Goal: Check status: Check status

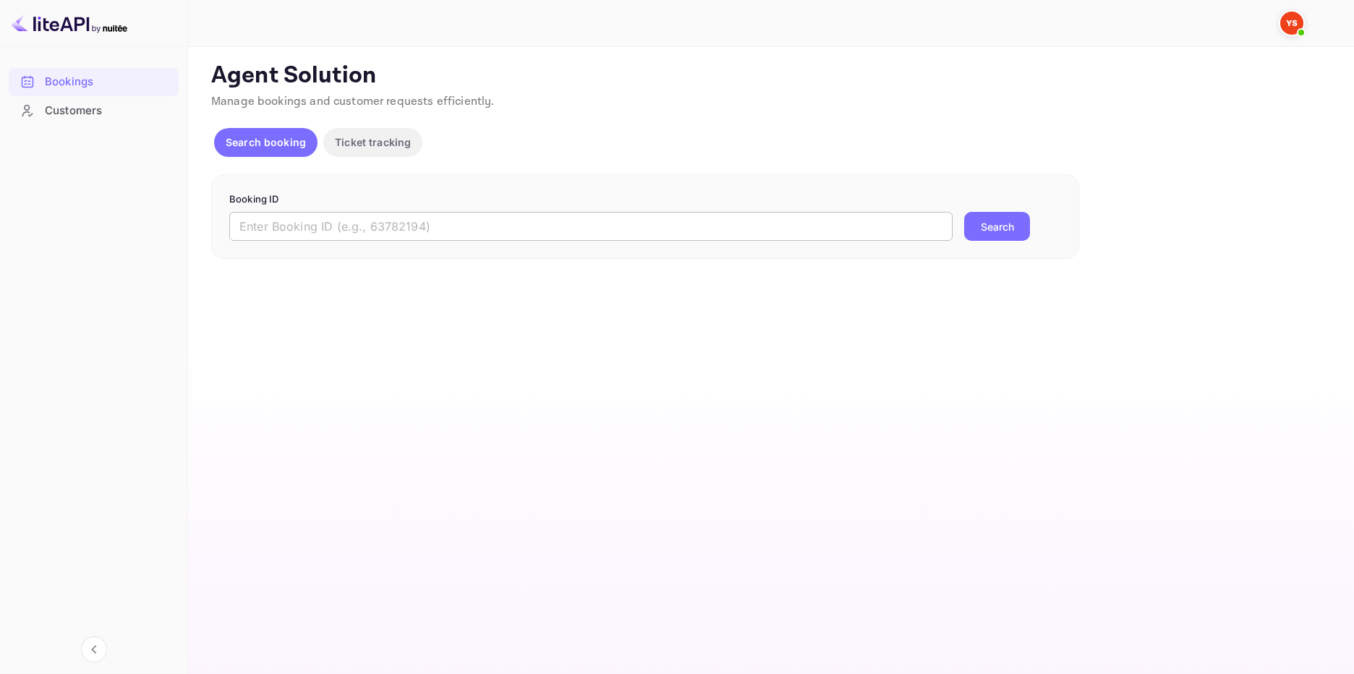
click at [459, 218] on input "text" at bounding box center [590, 226] width 723 height 29
paste input "9620290"
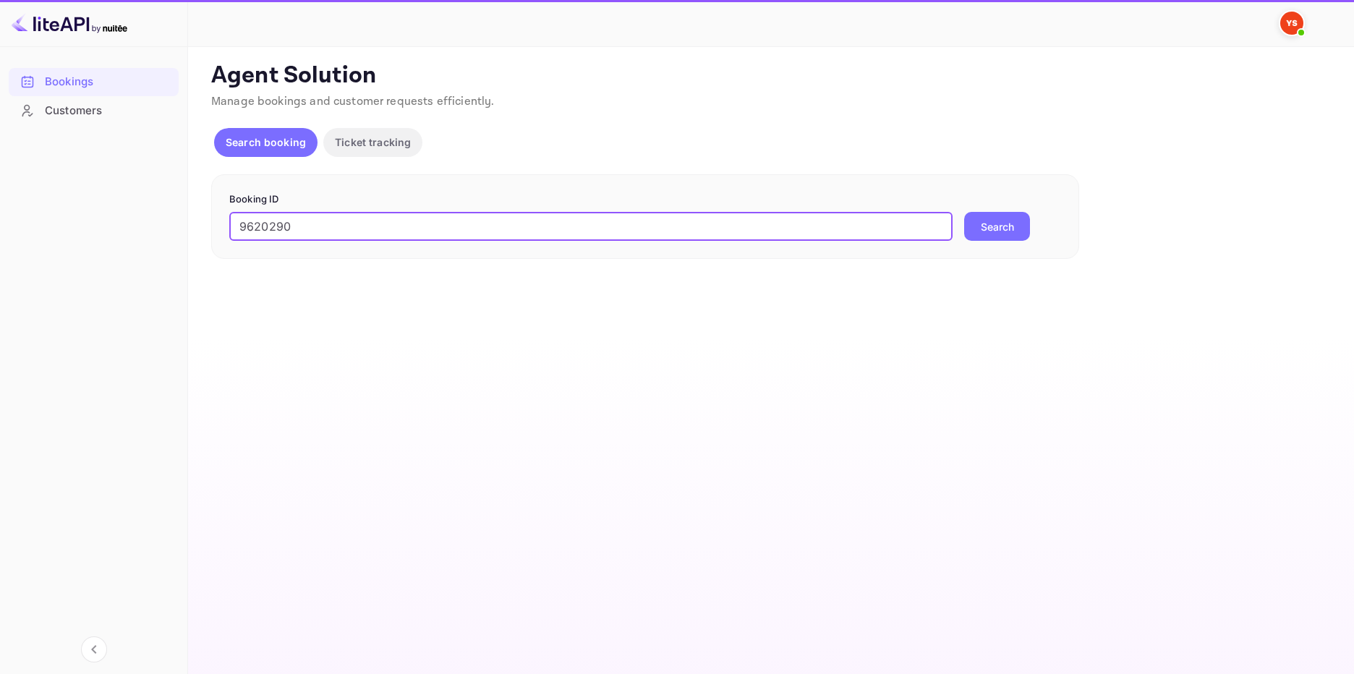
type input "9620290"
click at [990, 222] on button "Search" at bounding box center [997, 226] width 66 height 29
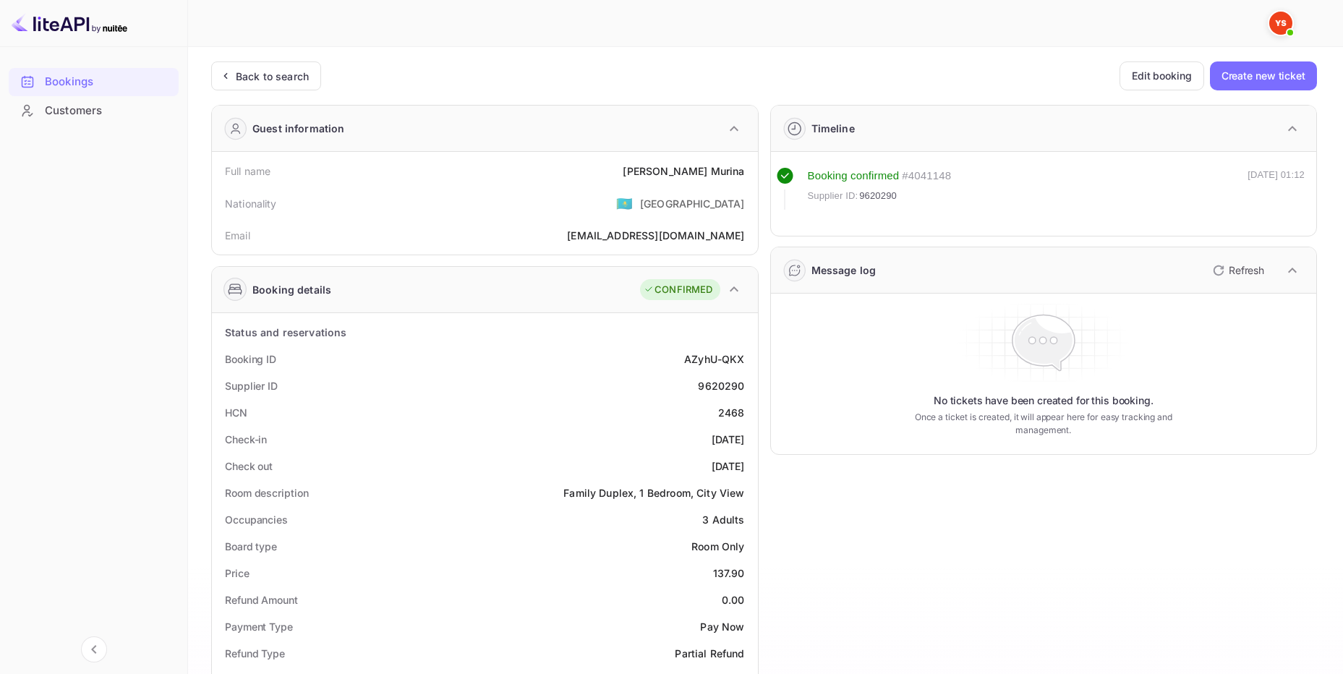
drag, startPoint x: 302, startPoint y: 77, endPoint x: 323, endPoint y: 123, distance: 50.2
click at [301, 77] on div "Back to search" at bounding box center [272, 76] width 73 height 15
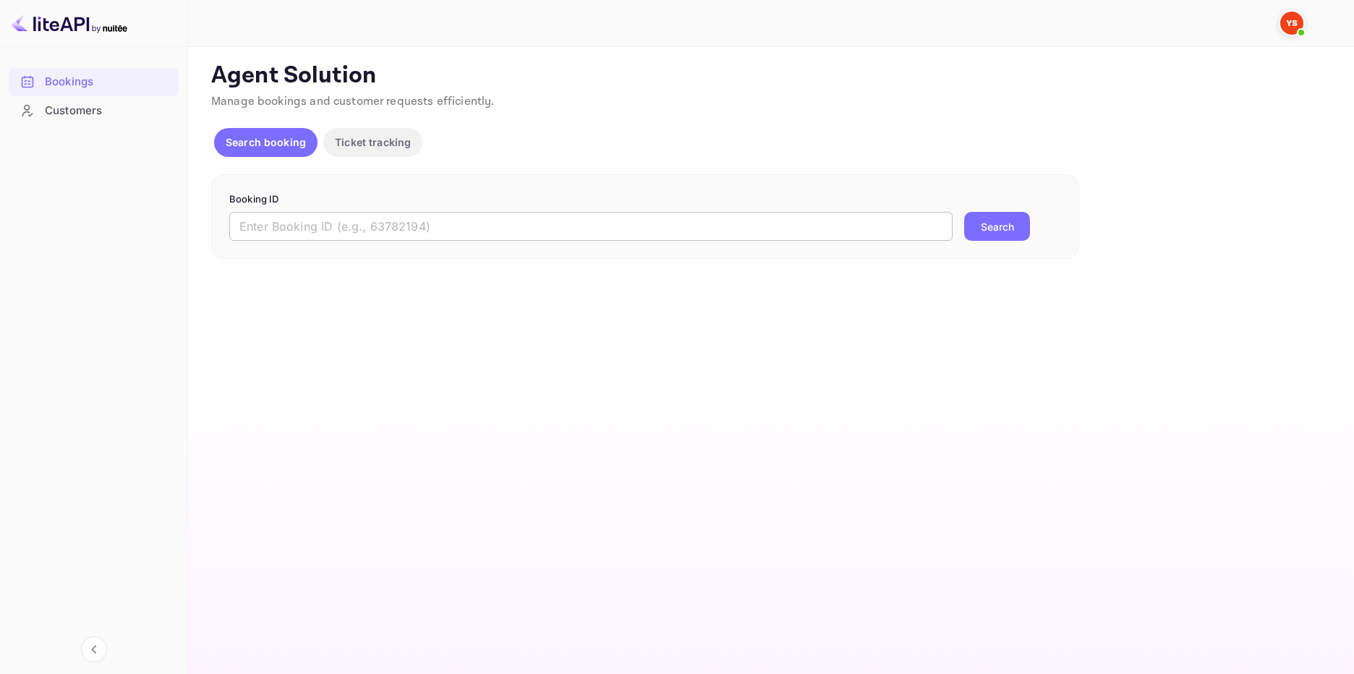
click at [441, 221] on input "text" at bounding box center [590, 226] width 723 height 29
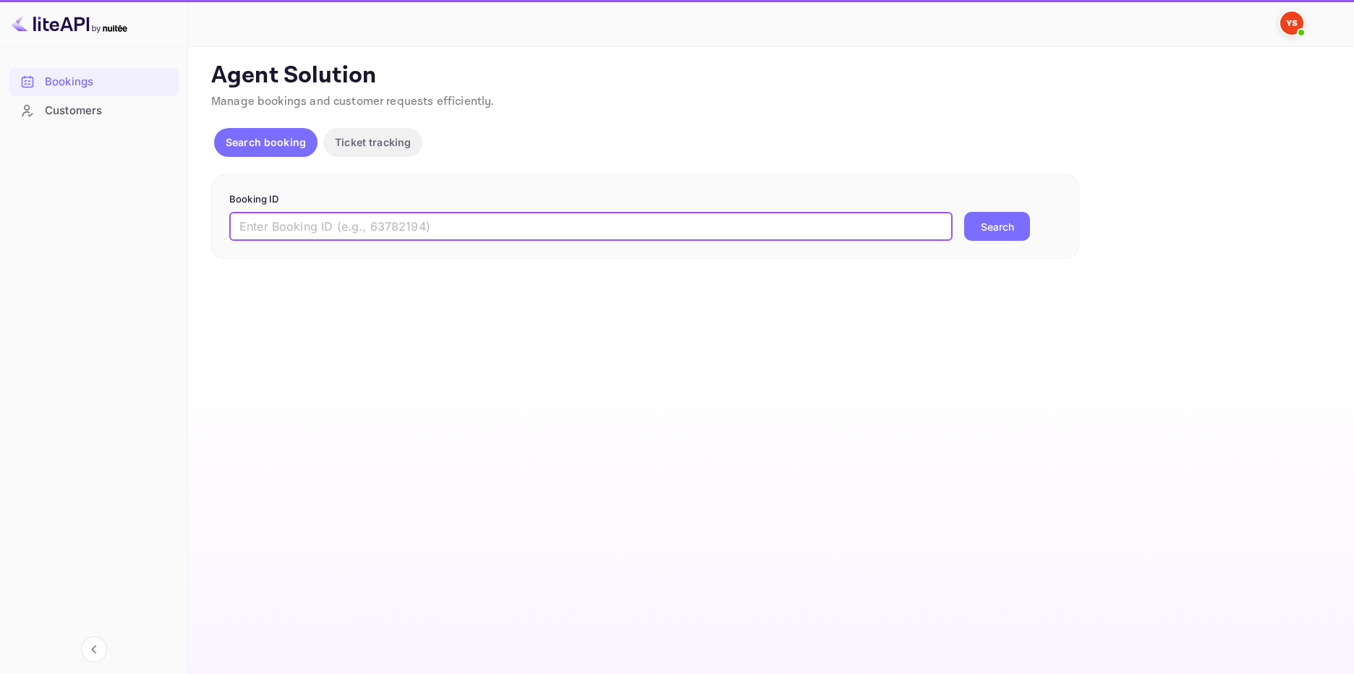
paste input "9642831"
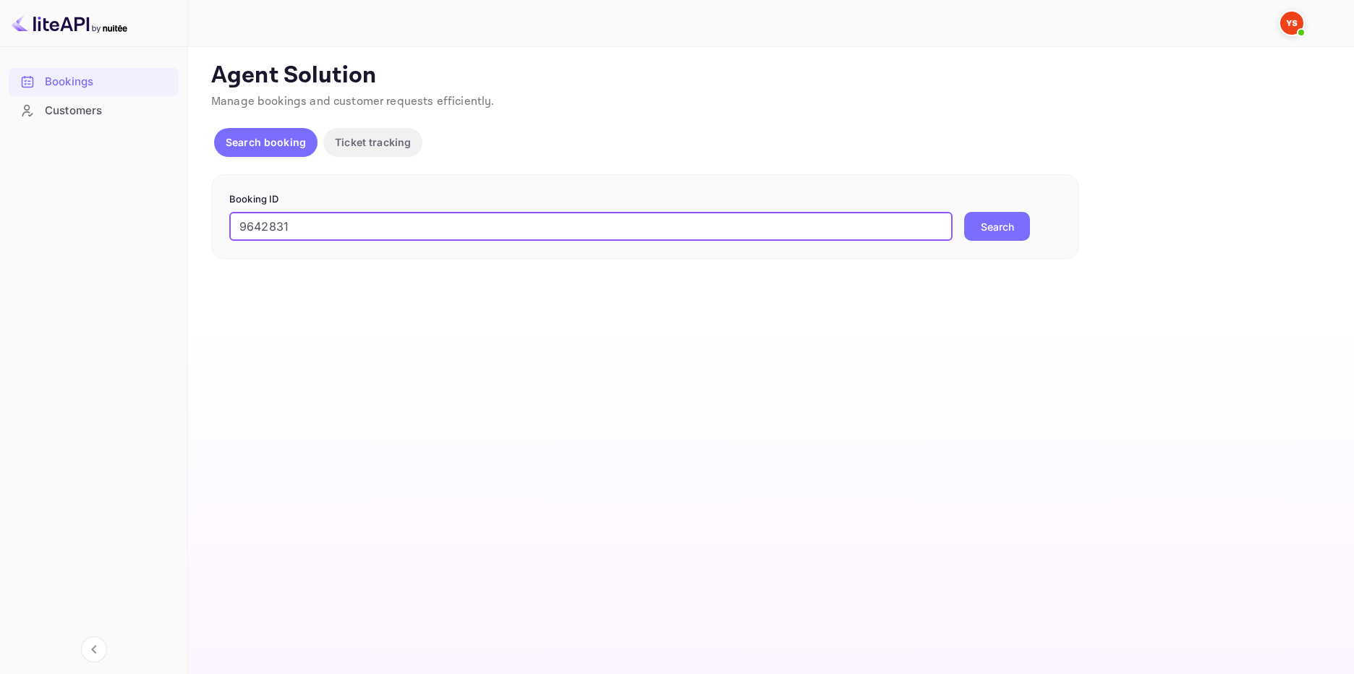
type input "9642831"
click at [1013, 213] on button "Search" at bounding box center [997, 226] width 66 height 29
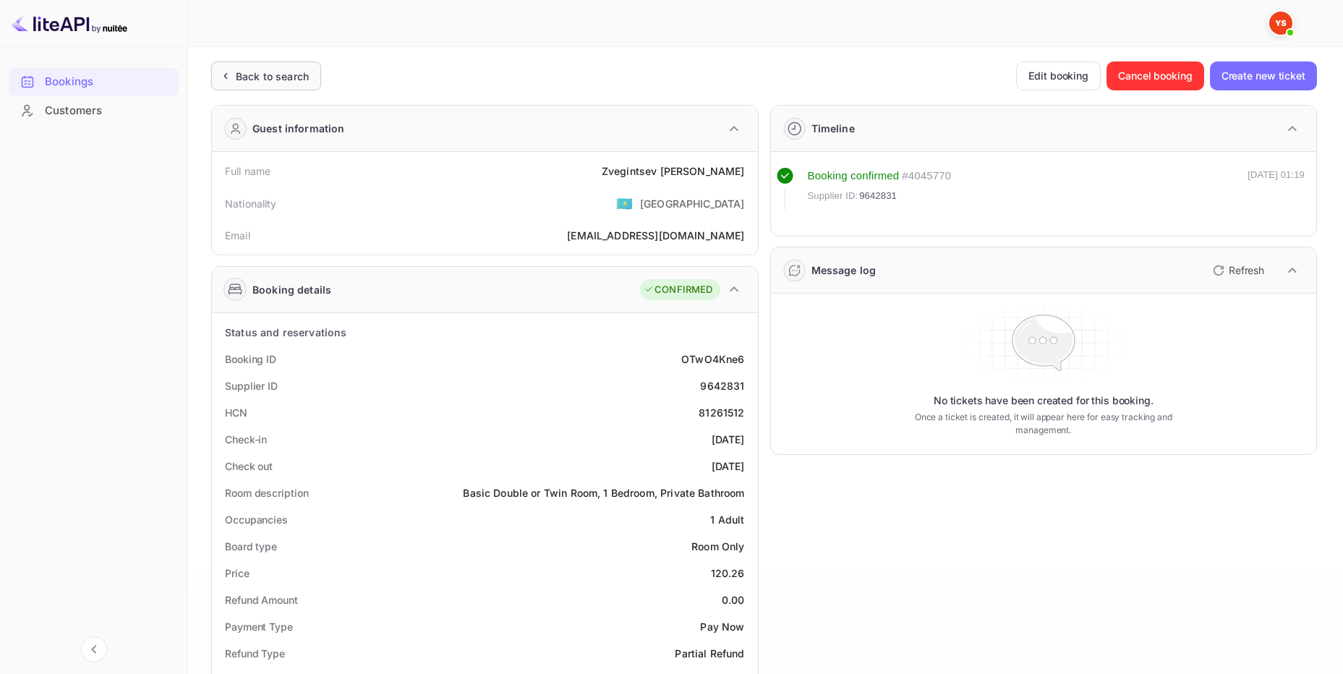
click at [286, 75] on div "Back to search" at bounding box center [272, 76] width 73 height 15
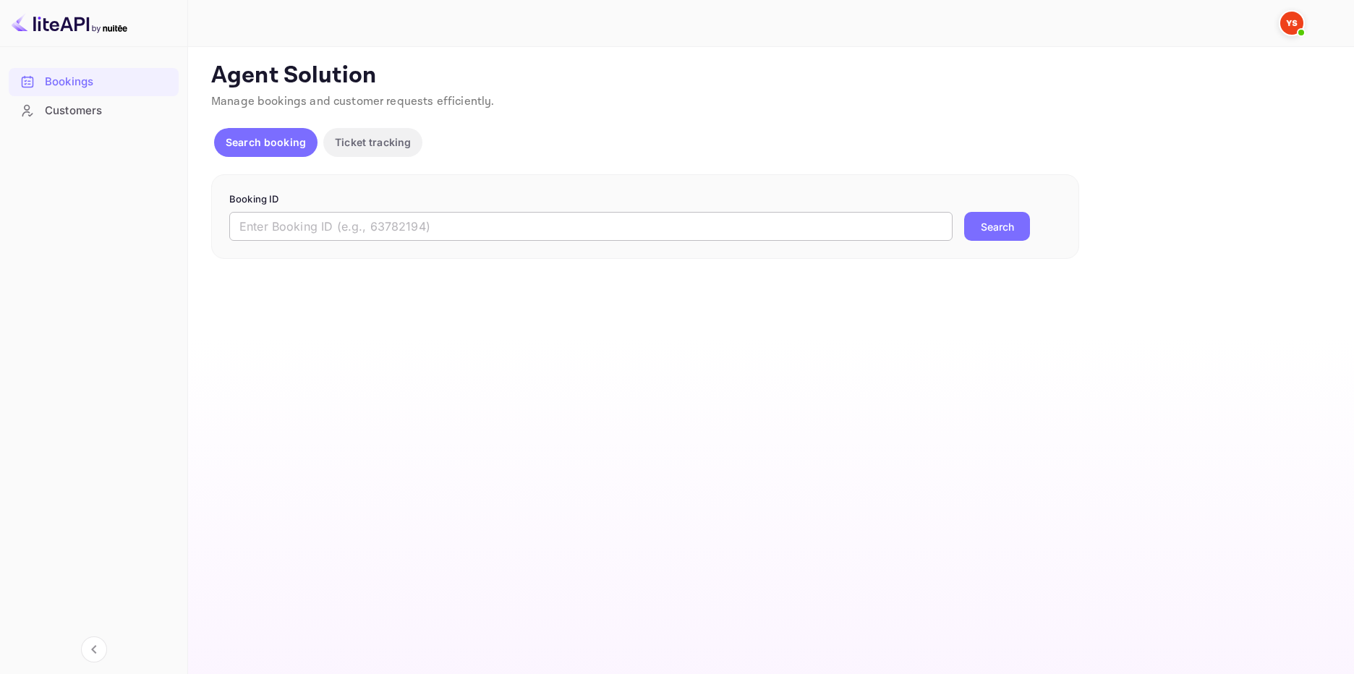
click at [531, 227] on input "text" at bounding box center [590, 226] width 723 height 29
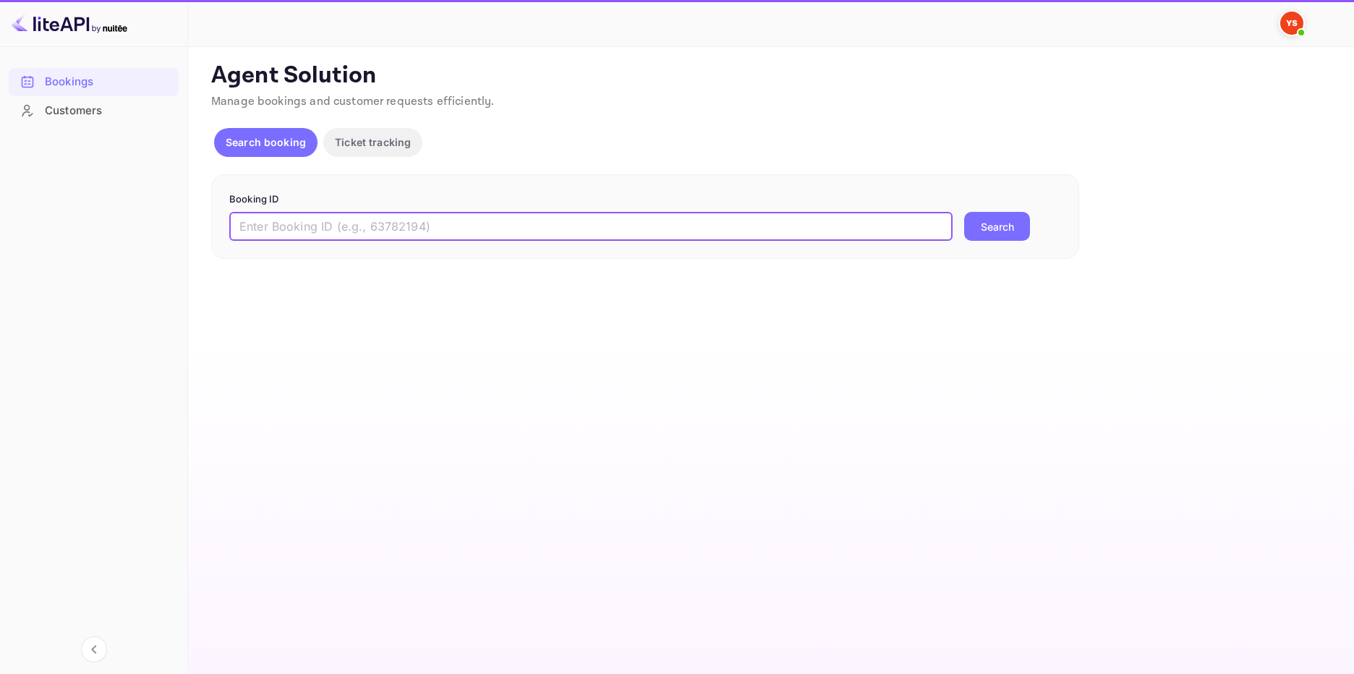
paste input "9612770"
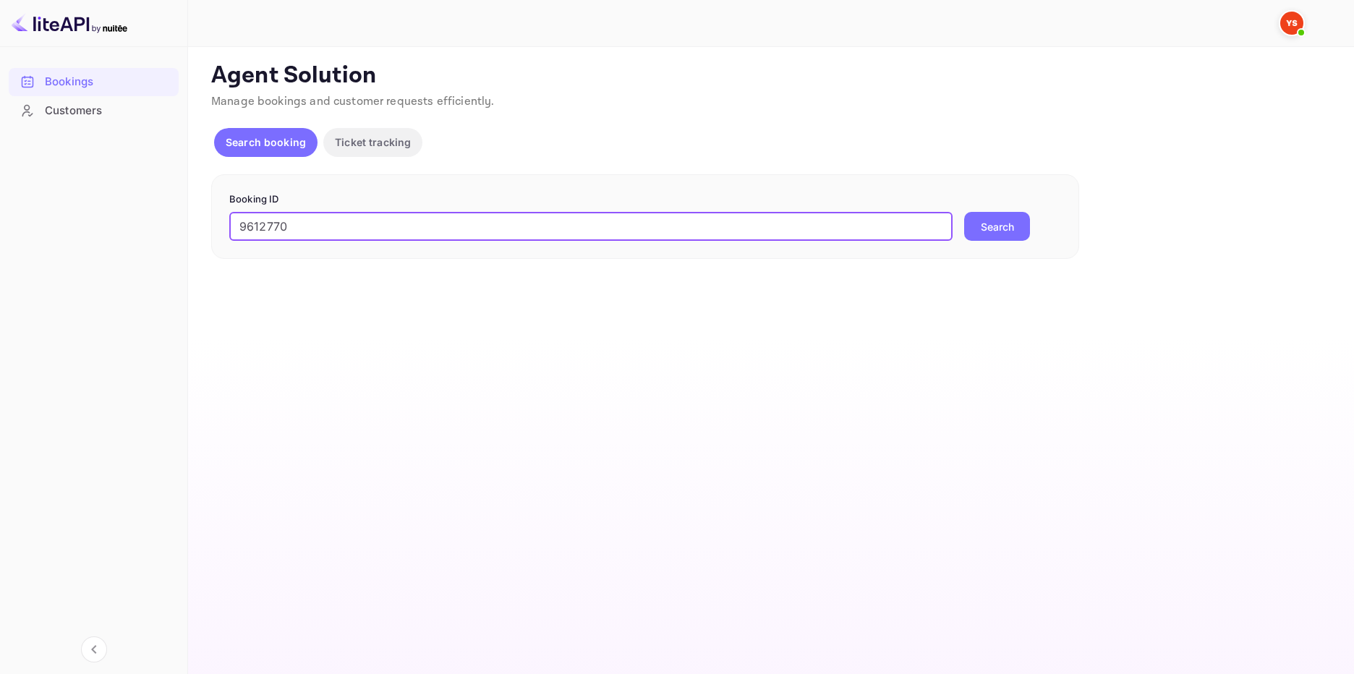
type input "9612770"
click at [980, 223] on button "Search" at bounding box center [997, 226] width 66 height 29
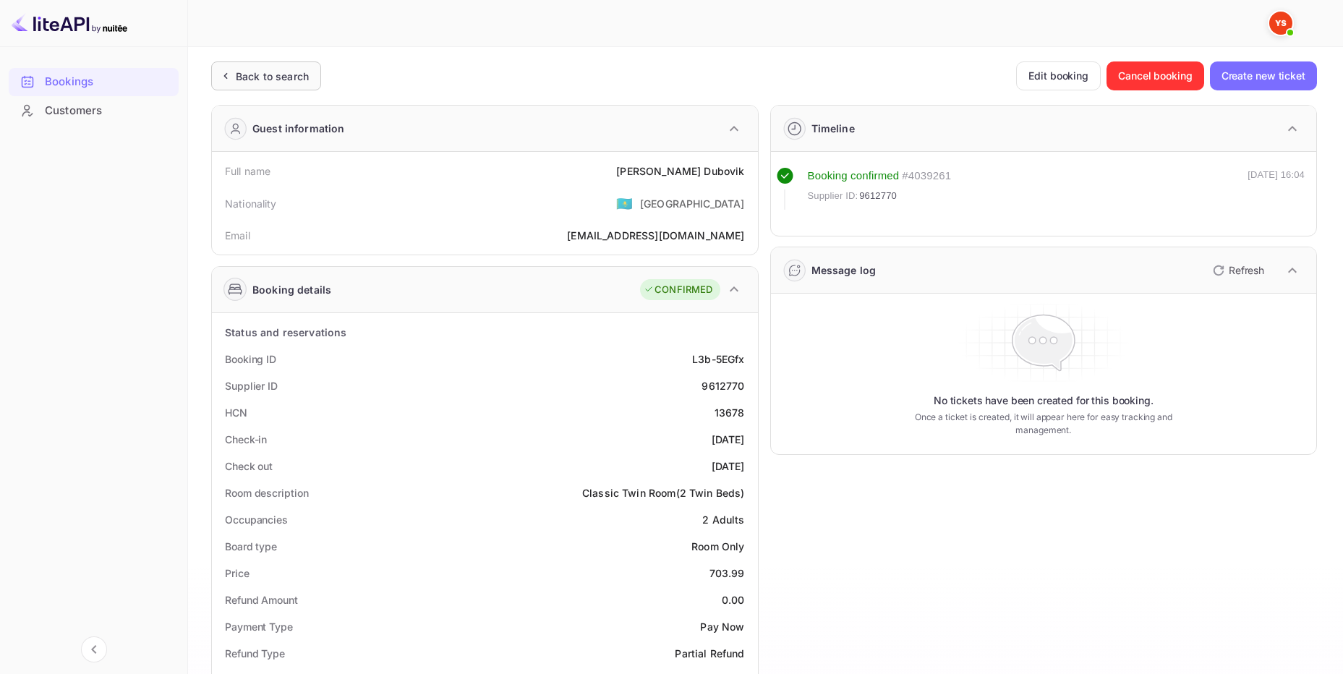
click at [279, 69] on div "Back to search" at bounding box center [272, 76] width 73 height 15
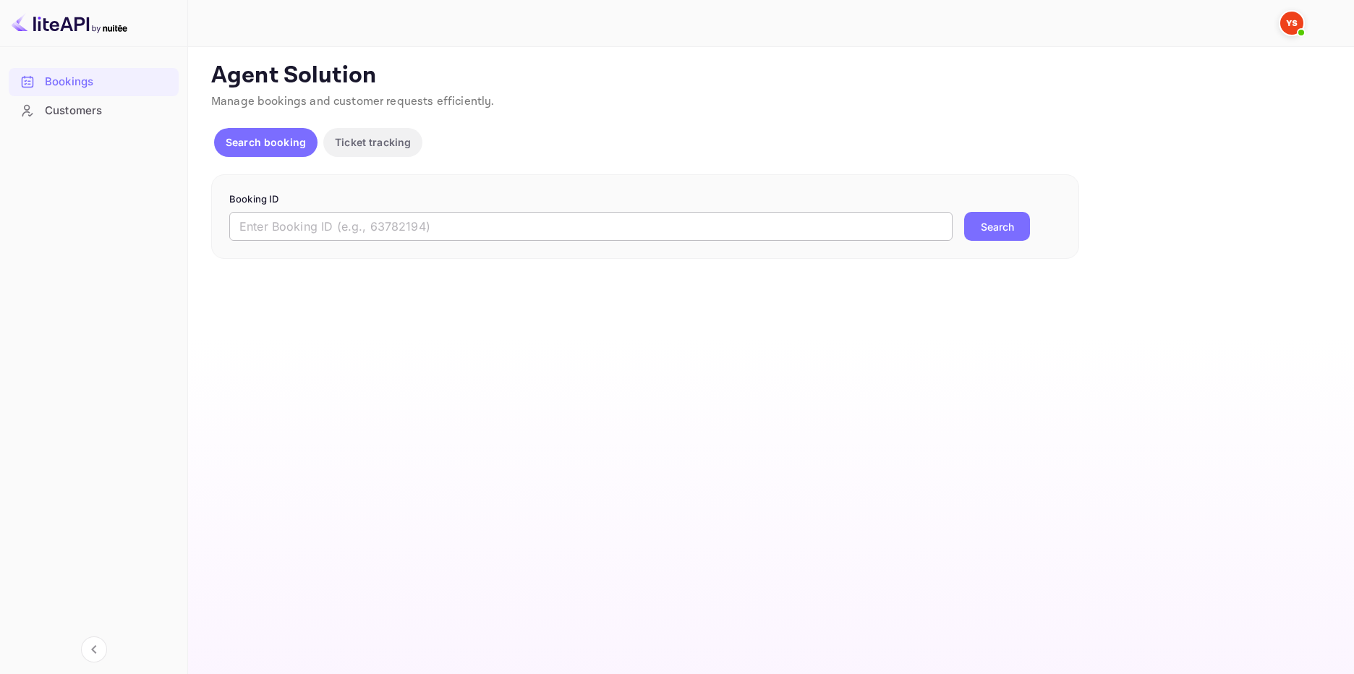
drag, startPoint x: 417, startPoint y: 225, endPoint x: 434, endPoint y: 225, distance: 17.4
click at [417, 225] on input "text" at bounding box center [590, 226] width 723 height 29
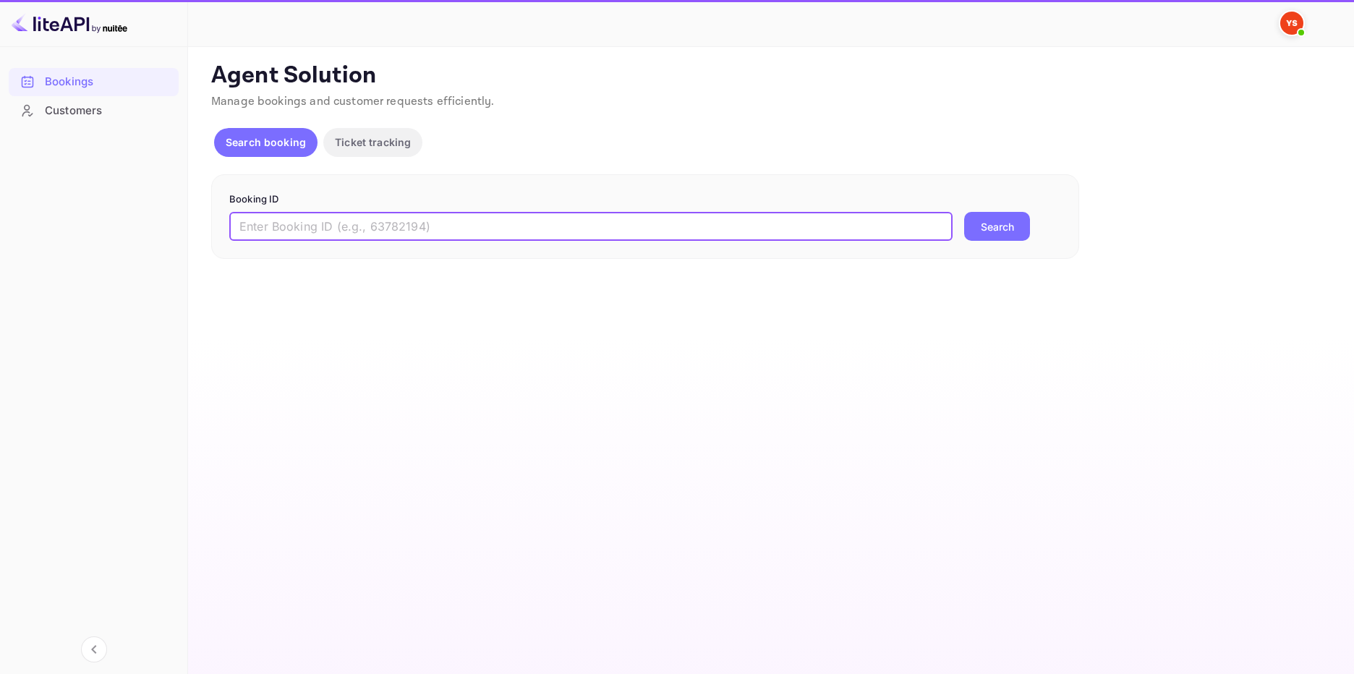
paste input "9713398"
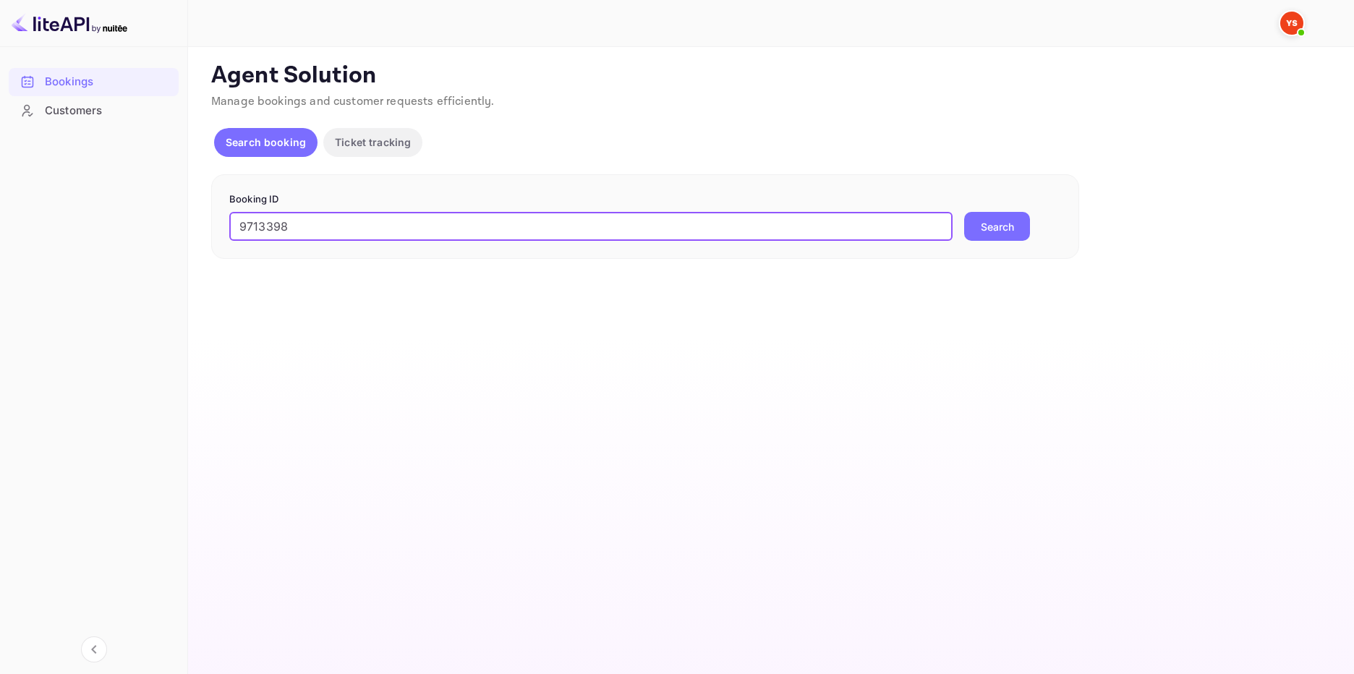
type input "9713398"
click at [995, 224] on button "Search" at bounding box center [997, 226] width 66 height 29
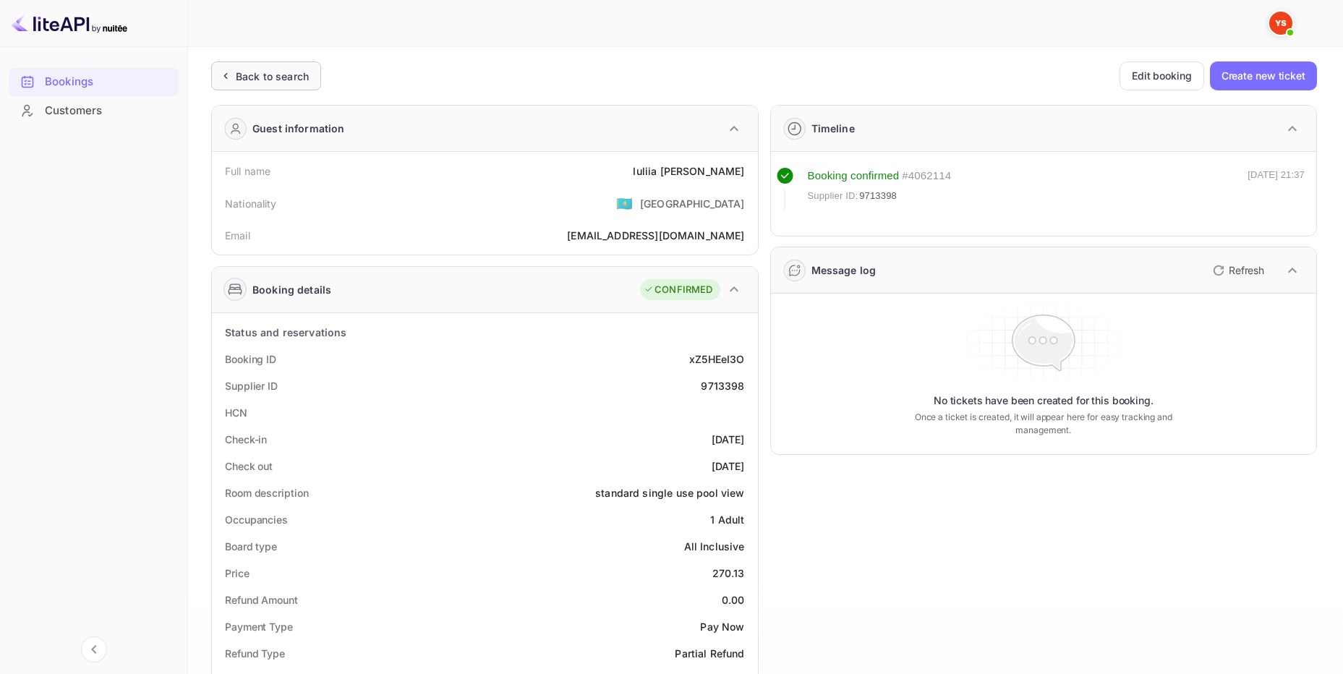
click at [295, 78] on div "Back to search" at bounding box center [272, 76] width 73 height 15
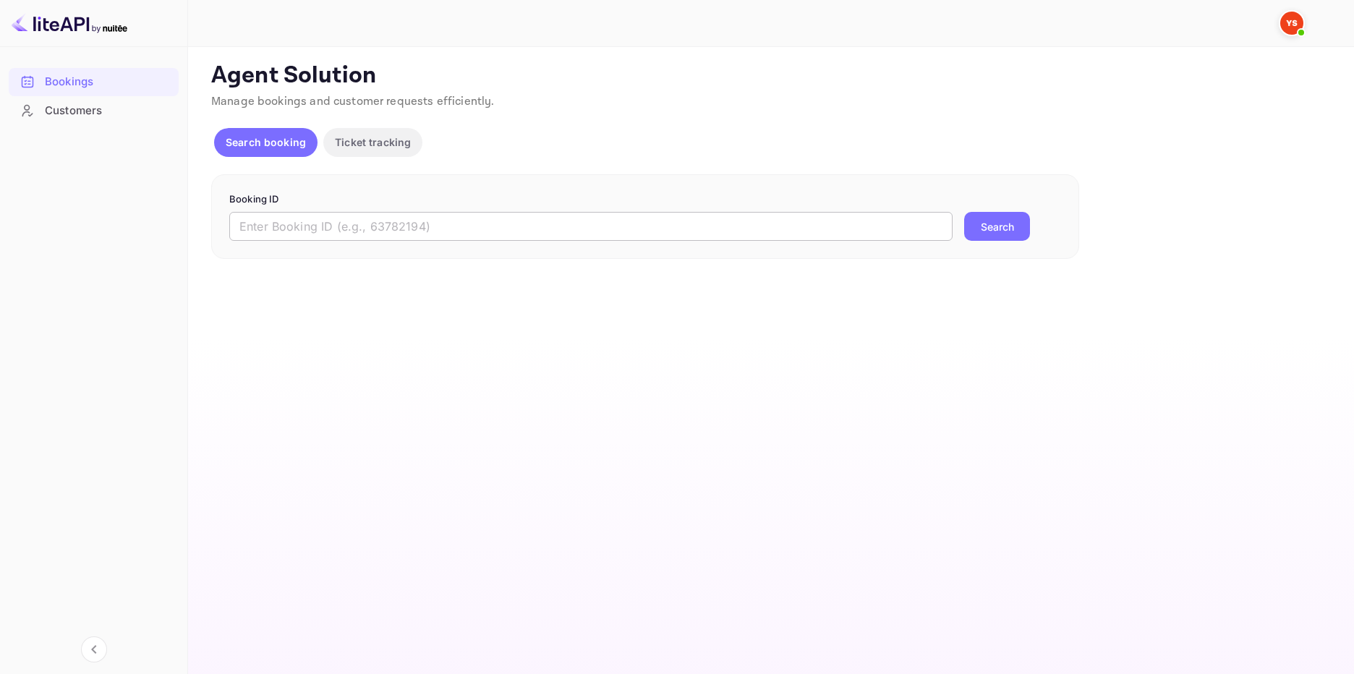
click at [601, 226] on input "text" at bounding box center [590, 226] width 723 height 29
paste input "9318698"
type input "9318698"
click at [1005, 229] on button "Search" at bounding box center [997, 226] width 66 height 29
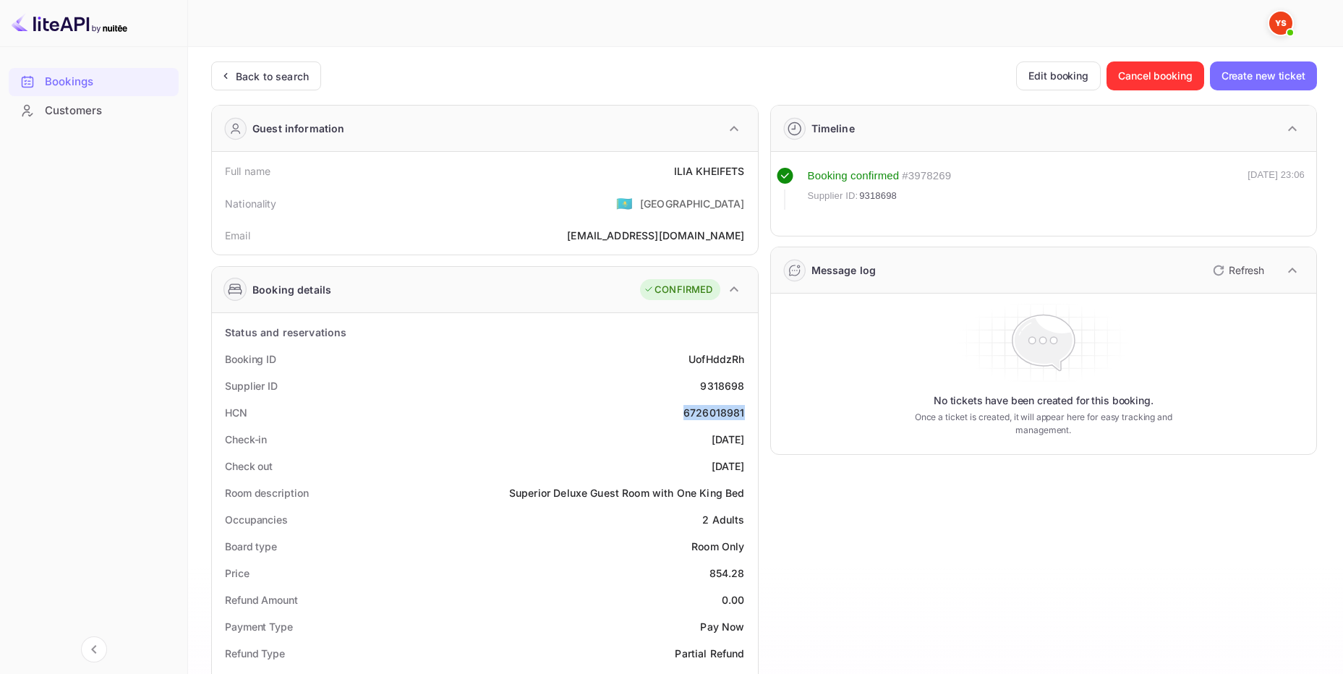
drag, startPoint x: 749, startPoint y: 409, endPoint x: 684, endPoint y: 412, distance: 65.9
click at [684, 412] on div "HCN 6726018981" at bounding box center [485, 412] width 535 height 27
click at [643, 431] on div "Check-in [DATE]" at bounding box center [485, 439] width 535 height 27
drag, startPoint x: 745, startPoint y: 411, endPoint x: 673, endPoint y: 416, distance: 72.5
click at [673, 416] on div "HCN 6726018981" at bounding box center [485, 412] width 535 height 27
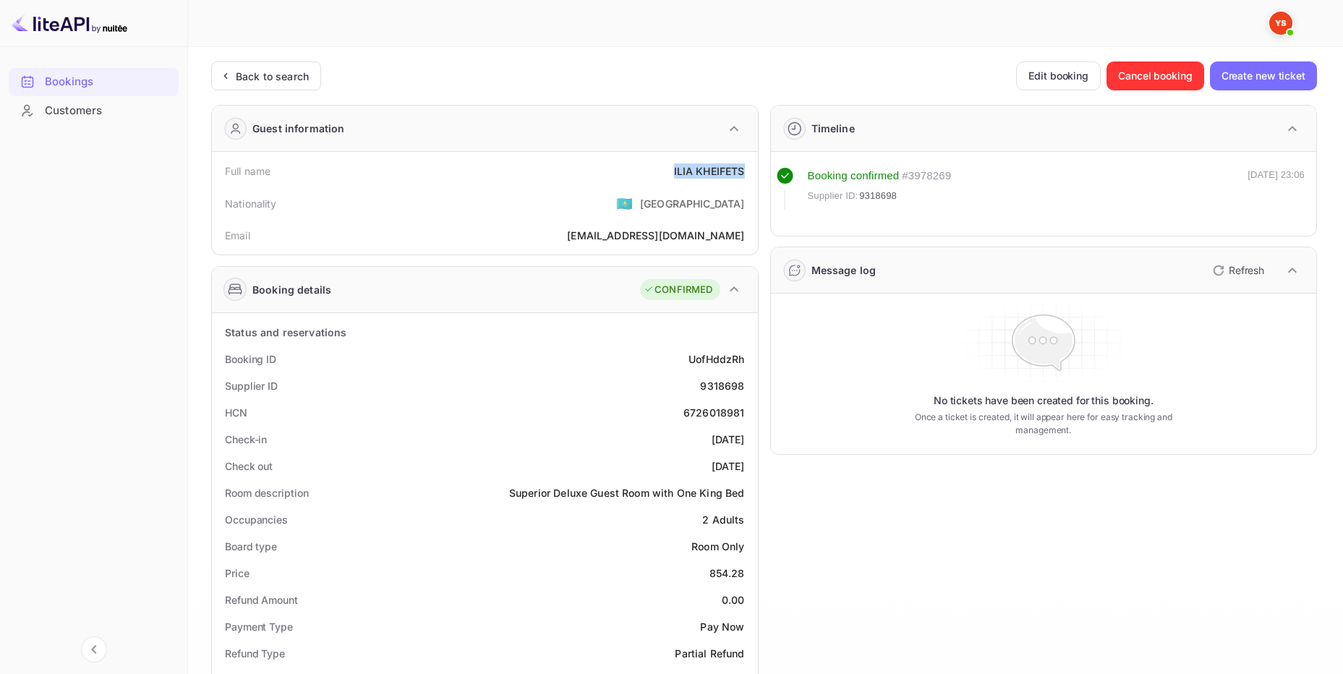
drag, startPoint x: 756, startPoint y: 174, endPoint x: 319, endPoint y: 176, distance: 436.9
click at [650, 177] on div "Full name [PERSON_NAME] Nationality 🇰🇿 [DEMOGRAPHIC_DATA] Email [EMAIL_ADDRESS]…" at bounding box center [485, 203] width 546 height 103
copy div "[PERSON_NAME]"
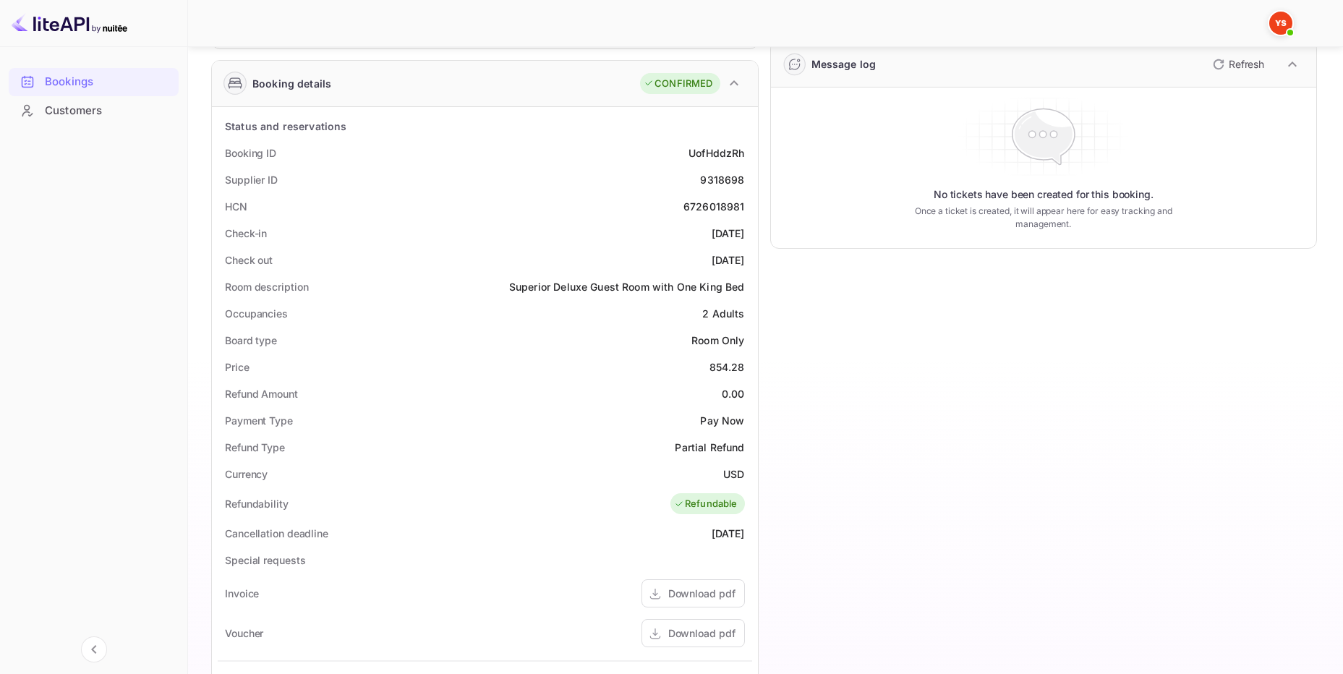
scroll to position [217, 0]
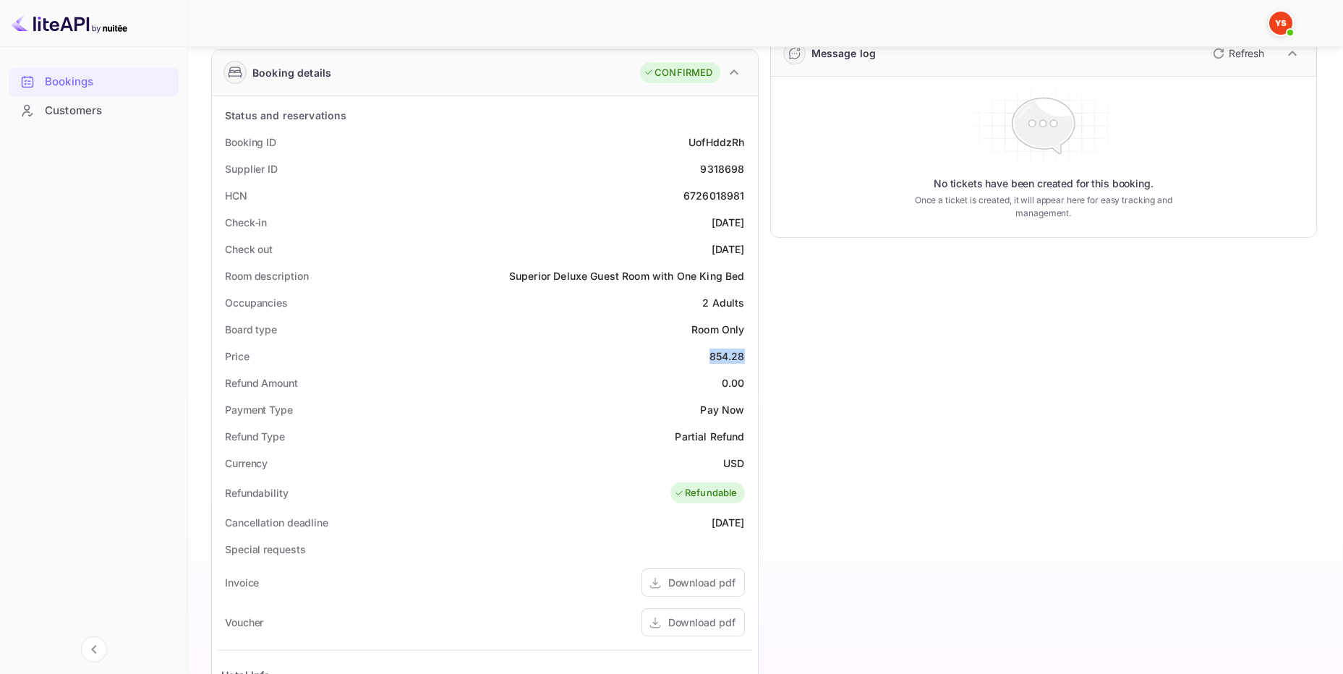
drag, startPoint x: 742, startPoint y: 357, endPoint x: 421, endPoint y: 357, distance: 321.2
click at [639, 357] on div "Price 854.28" at bounding box center [485, 356] width 535 height 27
copy div "854.28"
drag, startPoint x: 727, startPoint y: 465, endPoint x: 658, endPoint y: 473, distance: 69.2
click at [702, 465] on div "Currency USD" at bounding box center [485, 463] width 535 height 27
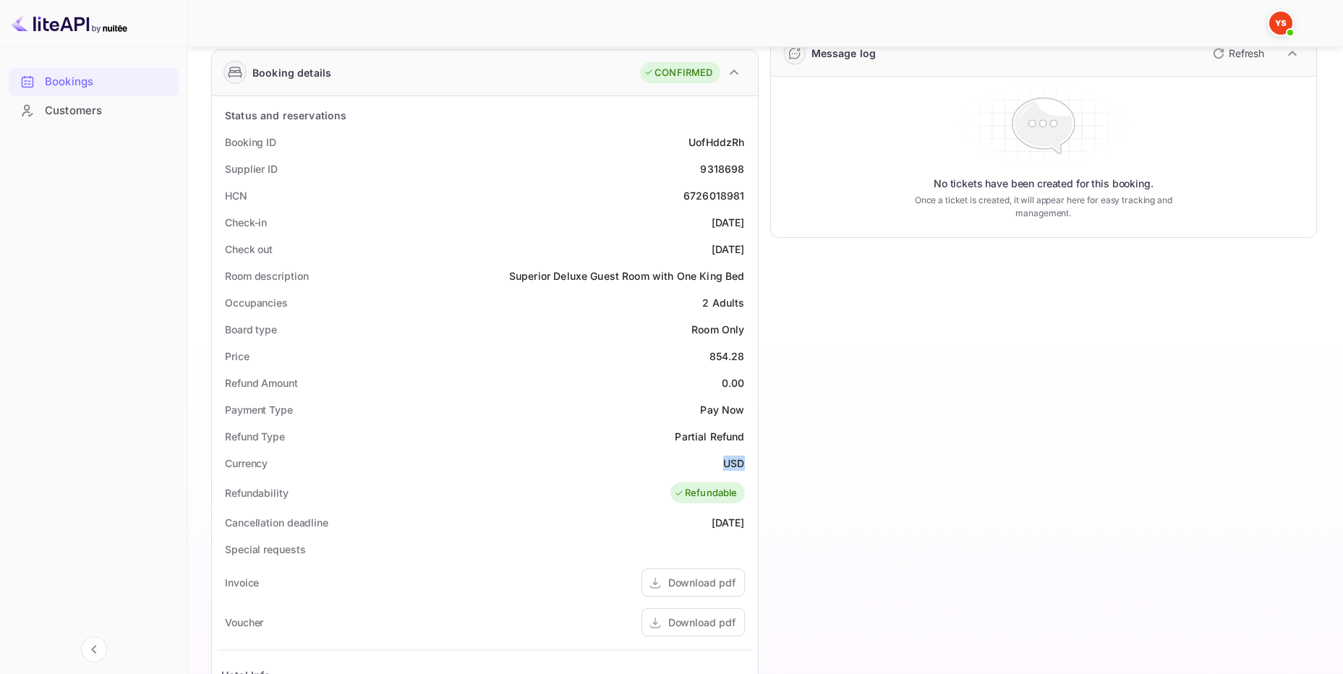
copy div "USD"
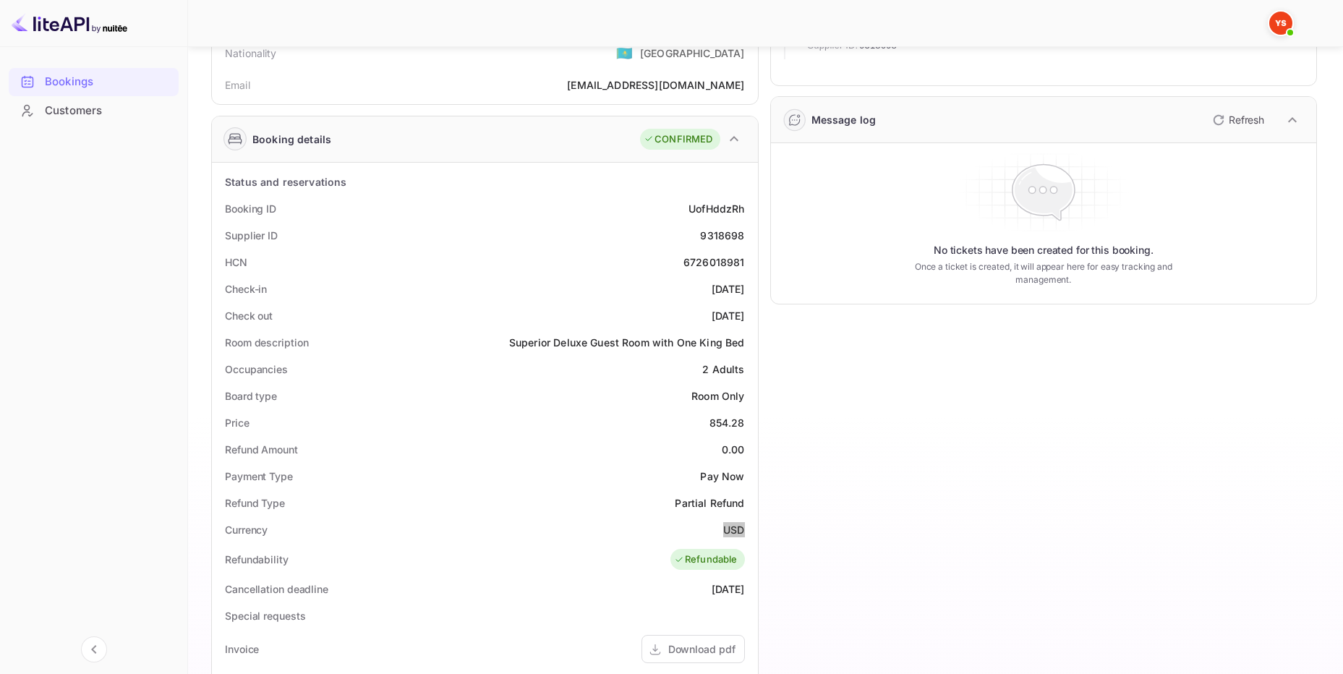
scroll to position [145, 0]
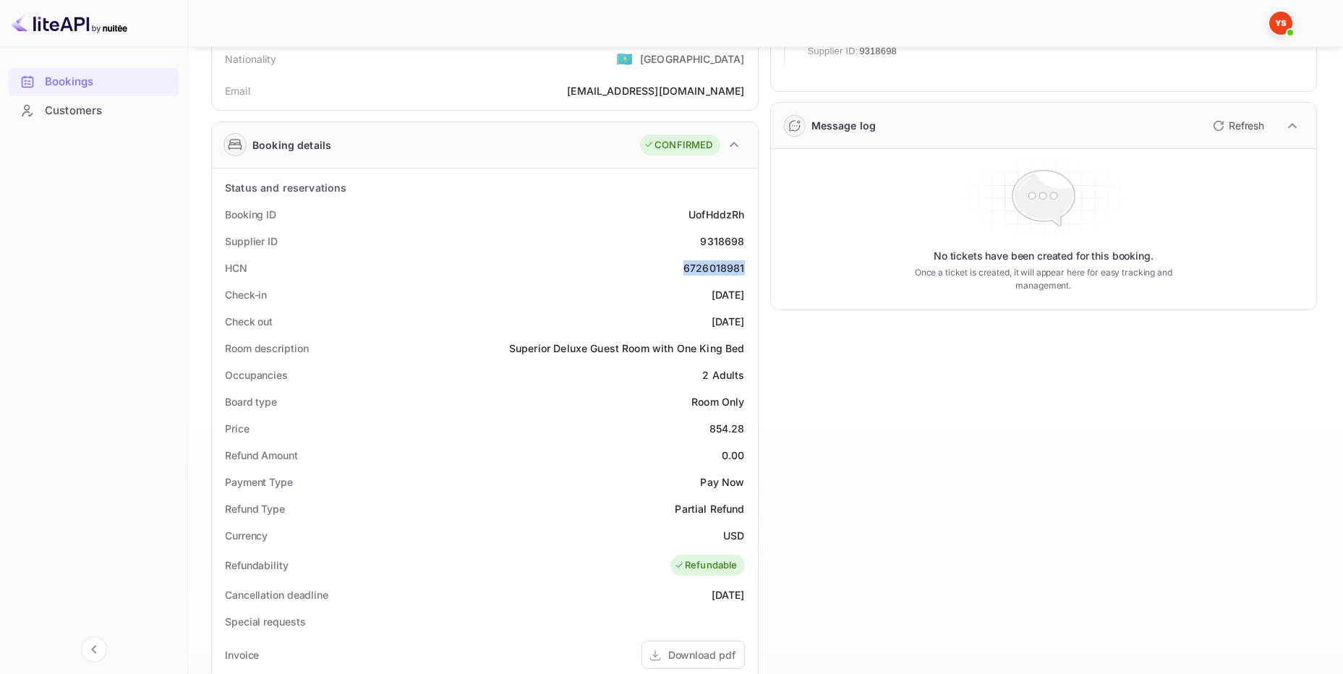
drag, startPoint x: 751, startPoint y: 268, endPoint x: 613, endPoint y: 269, distance: 137.4
click at [665, 270] on div "HCN 6726018981" at bounding box center [485, 268] width 535 height 27
copy div "6726018981"
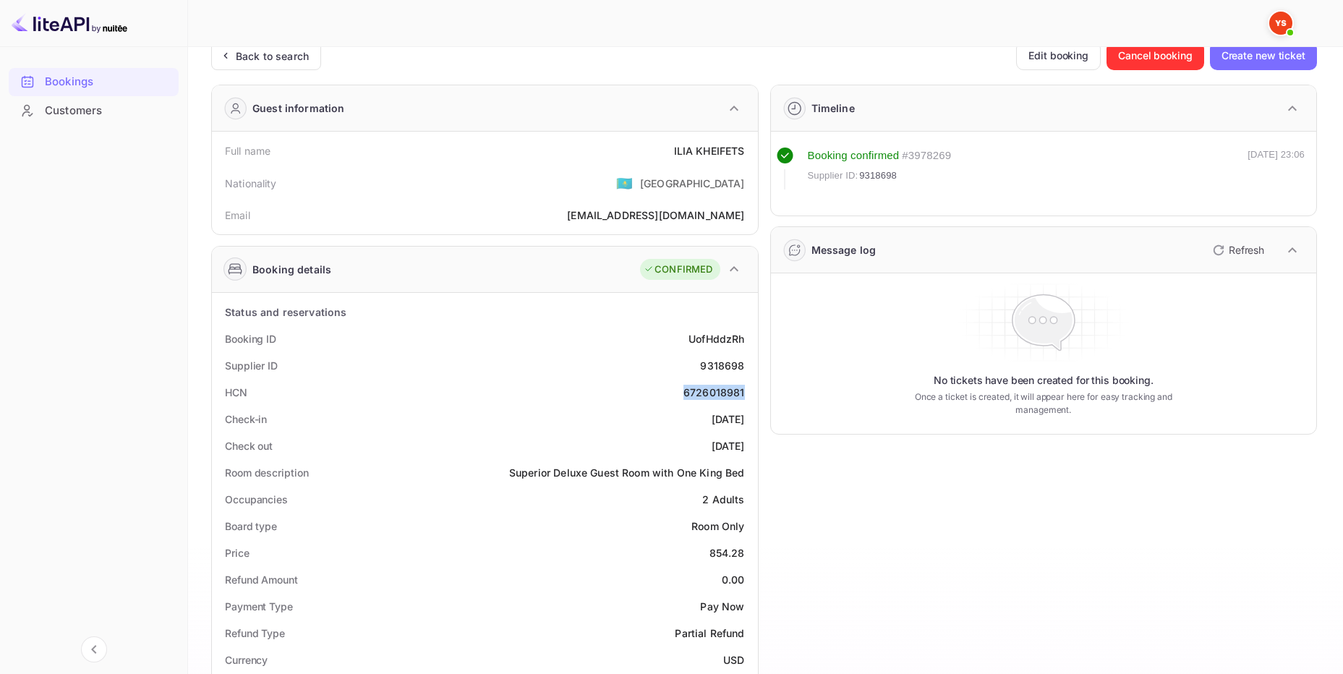
scroll to position [0, 0]
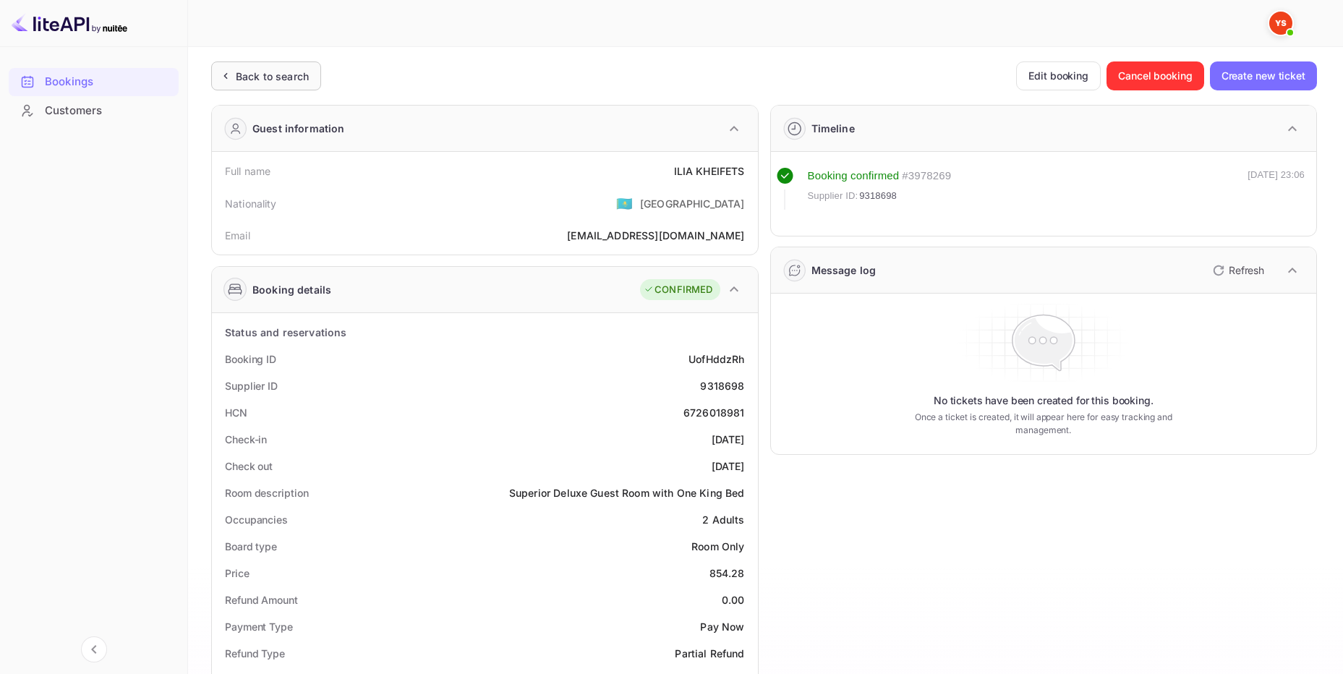
click at [284, 70] on div "Back to search" at bounding box center [272, 76] width 73 height 15
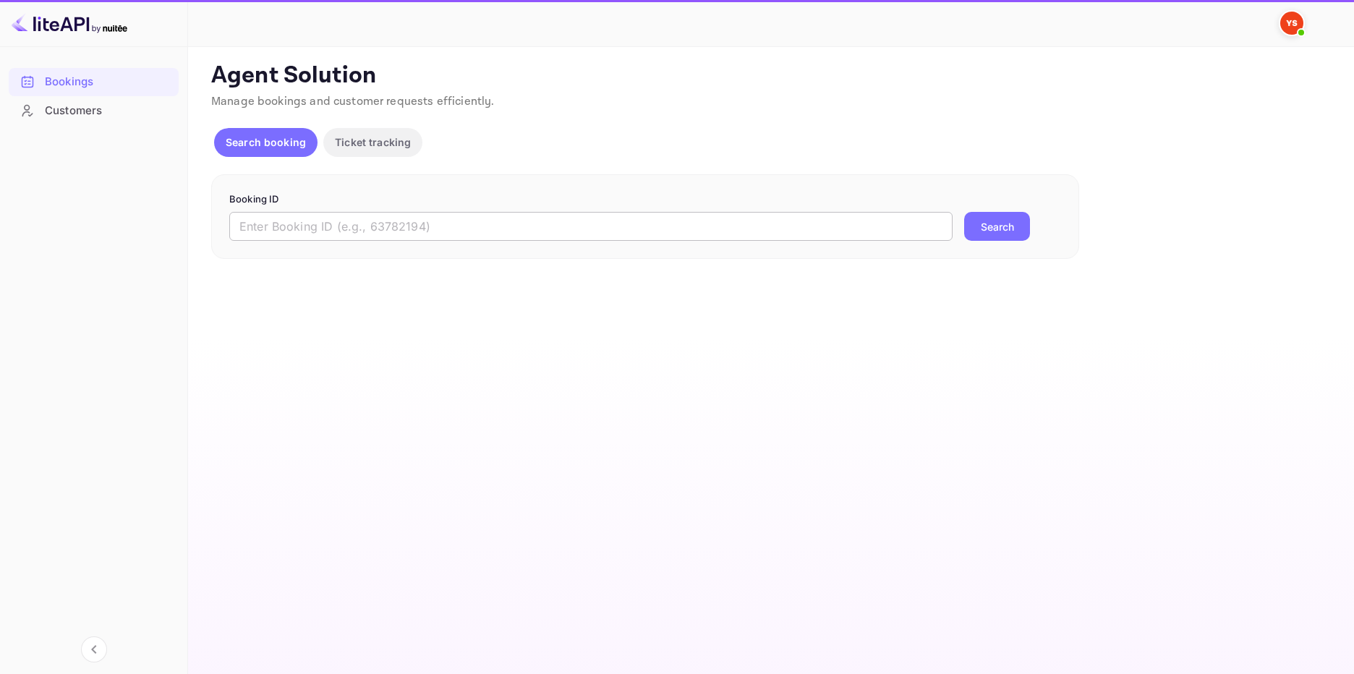
click at [340, 221] on input "text" at bounding box center [590, 226] width 723 height 29
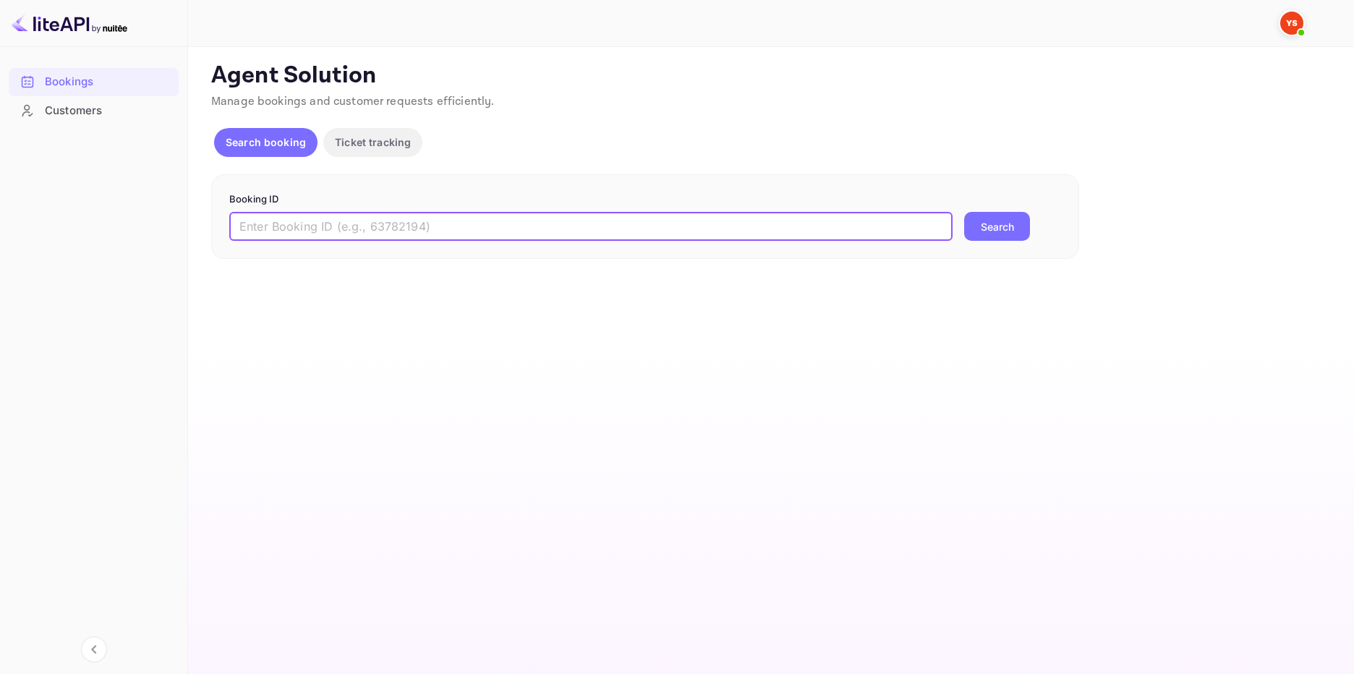
paste input "8508449"
type input "8508449"
click at [998, 227] on button "Search" at bounding box center [997, 226] width 66 height 29
